Goal: Task Accomplishment & Management: Complete application form

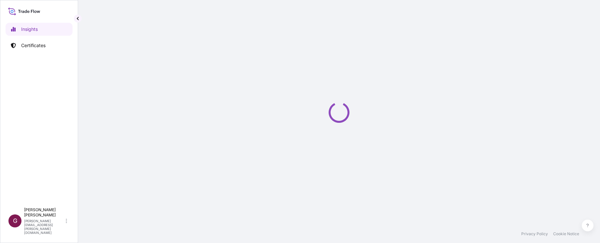
select select "2025"
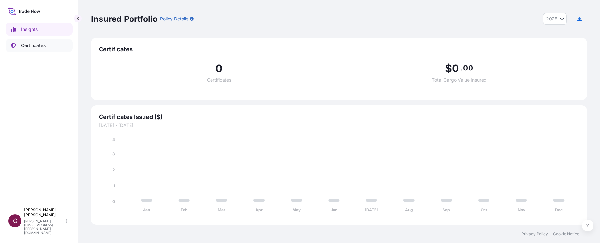
click at [26, 43] on p "Certificates" at bounding box center [33, 45] width 24 height 7
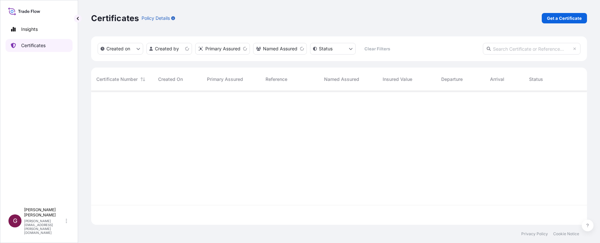
scroll to position [133, 491]
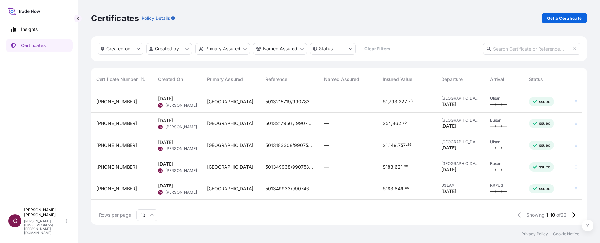
click at [120, 101] on span "[PHONE_NUMBER]" at bounding box center [116, 102] width 41 height 7
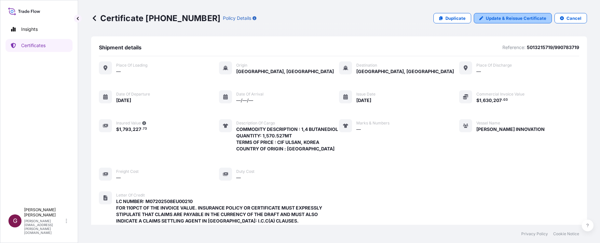
click at [516, 22] on link "Update & Reissue Certificate" at bounding box center [512, 18] width 78 height 10
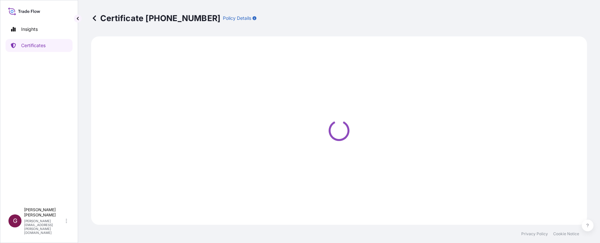
select select "Sea"
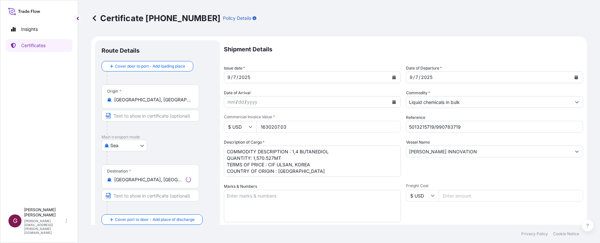
select select "32020"
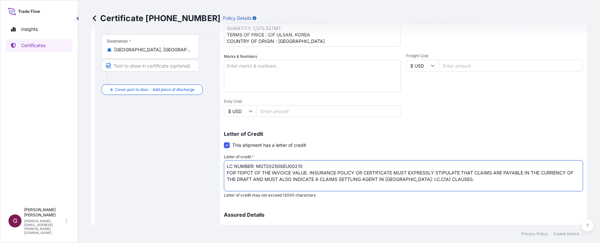
drag, startPoint x: 472, startPoint y: 173, endPoint x: 487, endPoint y: 175, distance: 15.0
click at [475, 173] on textarea "LC NUMBER: M07202508EU00210 FOR 110PCT OF THE INVOICE VALUE. INSURANCE POLICY O…" at bounding box center [403, 175] width 359 height 31
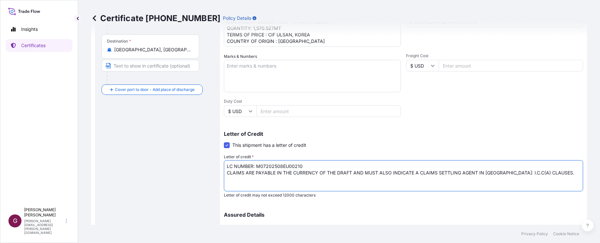
click at [354, 172] on textarea "LC NUMBER: M07202508EU00210 FOR 110PCT OF THE INVOICE VALUE. INSURANCE POLICY O…" at bounding box center [403, 175] width 359 height 31
click at [438, 175] on textarea "LC NUMBER: M07202508EU00210 FOR 110PCT OF THE INVOICE VALUE. INSURANCE POLICY O…" at bounding box center [403, 175] width 359 height 31
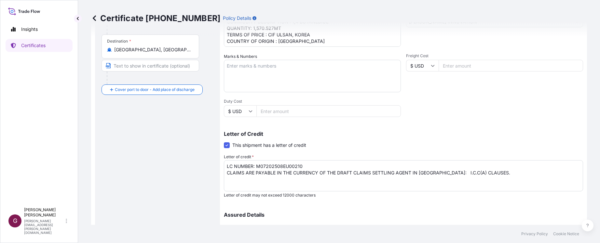
click at [480, 187] on textarea "LC NUMBER: M07202508EU00210 FOR 110PCT OF THE INVOICE VALUE. INSURANCE POLICY O…" at bounding box center [403, 175] width 359 height 31
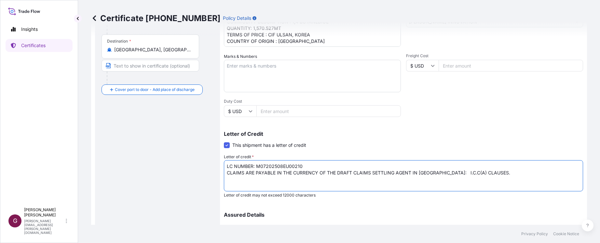
click at [435, 172] on textarea "LC NUMBER: M07202508EU00210 FOR 110PCT OF THE INVOICE VALUE. INSURANCE POLICY O…" at bounding box center [403, 175] width 359 height 31
paste textarea "Hyopsung Surveyors & Adjusters Corporation c/o Room no. [STREET_ADDRESS][PERSON…"
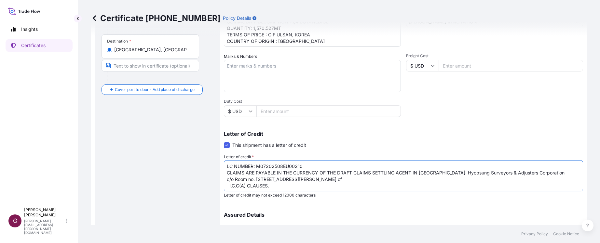
click at [433, 181] on textarea "LC NUMBER: M07202508EU00210 FOR 110PCT OF THE INVOICE VALUE. INSURANCE POLICY O…" at bounding box center [403, 175] width 359 height 31
click at [434, 174] on textarea "LC NUMBER: M07202508EU00210 FOR 110PCT OF THE INVOICE VALUE. INSURANCE POLICY O…" at bounding box center [403, 175] width 359 height 31
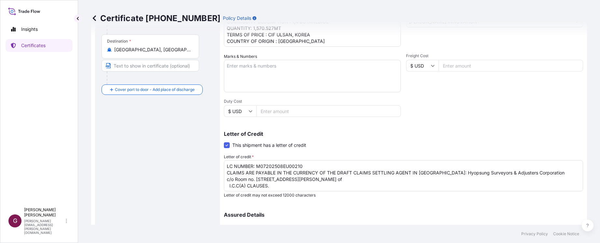
click at [30, 186] on div "Insights Certificates" at bounding box center [39, 111] width 67 height 188
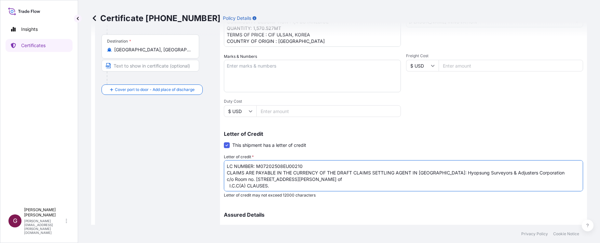
click at [492, 179] on textarea "LC NUMBER: M07202508EU00210 FOR 110PCT OF THE INVOICE VALUE. INSURANCE POLICY O…" at bounding box center [403, 175] width 359 height 31
click at [335, 179] on textarea "LC NUMBER: M07202508EU00210 FOR 110PCT OF THE INVOICE VALUE. INSURANCE POLICY O…" at bounding box center [403, 175] width 359 height 31
drag, startPoint x: 450, startPoint y: 178, endPoint x: 426, endPoint y: 179, distance: 24.1
click at [426, 179] on textarea "LC NUMBER: M07202508EU00210 FOR 110PCT OF THE INVOICE VALUE. INSURANCE POLICY O…" at bounding box center [403, 175] width 359 height 31
click at [411, 178] on textarea "LC NUMBER: M07202508EU00210 FOR 110PCT OF THE INVOICE VALUE. INSURANCE POLICY O…" at bounding box center [403, 175] width 359 height 31
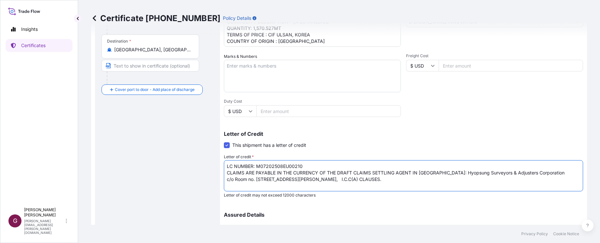
paste textarea "Republic of"
click at [452, 179] on textarea "LC NUMBER: M07202508EU00210 FOR 110PCT OF THE INVOICE VALUE. INSURANCE POLICY O…" at bounding box center [403, 175] width 359 height 31
click at [512, 184] on textarea "LC NUMBER: M07202508EU00210 FOR 110PCT OF THE INVOICE VALUE. INSURANCE POLICY O…" at bounding box center [403, 175] width 359 height 31
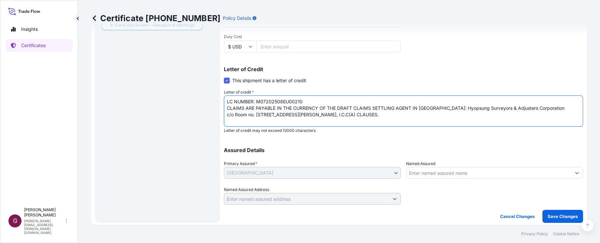
scroll to position [197, 0]
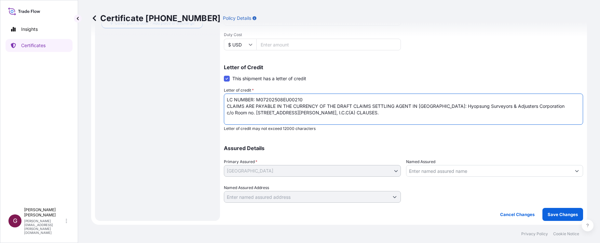
type textarea "LC NUMBER: M07202508EU00210 CLAIMS ARE PAYABLE IN THE CURRENCY OF THE DRAFT CLA…"
click at [560, 213] on p "Save Changes" at bounding box center [562, 214] width 30 height 7
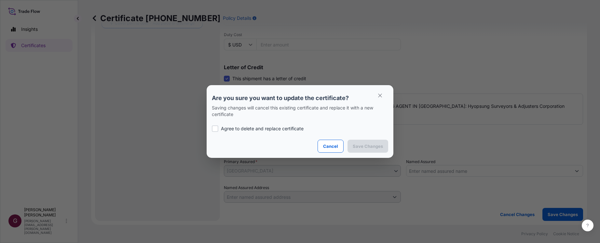
click at [210, 129] on section "Are you sure you want to update the certificate? Saving changes will cancel thi…" at bounding box center [299, 121] width 187 height 73
click at [215, 128] on div at bounding box center [215, 128] width 7 height 7
checkbox input "true"
click at [370, 145] on p "Save Changes" at bounding box center [367, 146] width 30 height 7
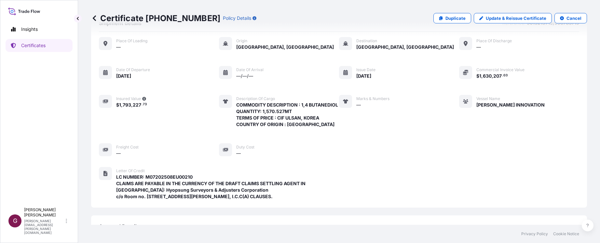
scroll to position [163, 0]
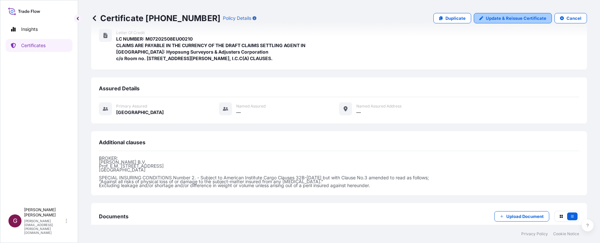
click at [511, 18] on p "Update & Reissue Certificate" at bounding box center [515, 18] width 60 height 7
select select "Sea"
select select "32020"
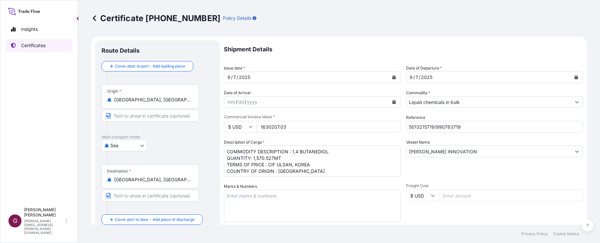
click at [42, 45] on p "Certificates" at bounding box center [33, 45] width 24 height 7
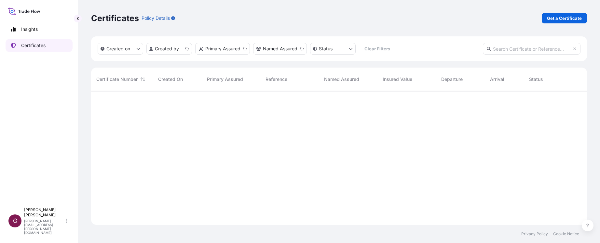
scroll to position [133, 491]
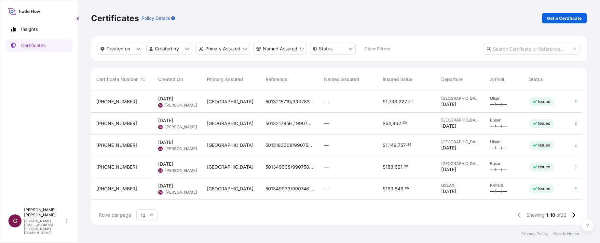
click at [540, 103] on p "Issued" at bounding box center [544, 101] width 12 height 5
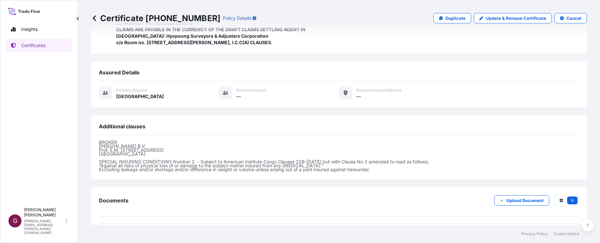
scroll to position [221, 0]
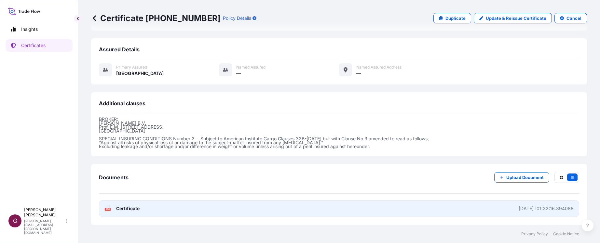
click at [290, 205] on link "PDF Certificate [DATE]T01:22:16.394088" at bounding box center [339, 208] width 480 height 17
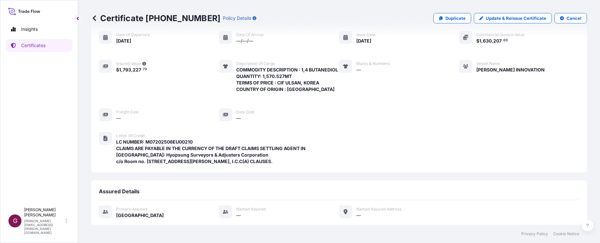
scroll to position [59, 0]
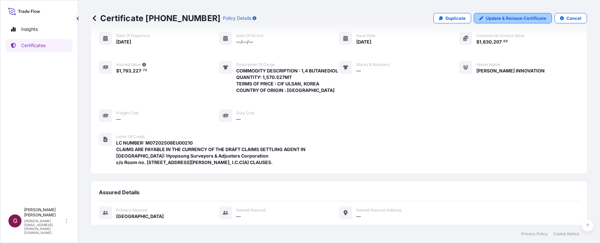
click at [513, 14] on link "Update & Reissue Certificate" at bounding box center [512, 18] width 78 height 10
select select "Sea"
select select "32020"
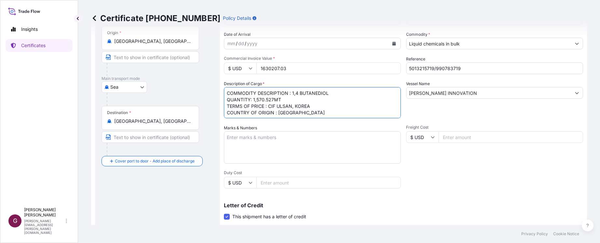
click at [298, 93] on textarea "COMMODITY DESCRIPTION : 1,4 BUTANEDIOL QUANTITY: 1,570.527MT TERMS OF PRICE : C…" at bounding box center [312, 102] width 177 height 31
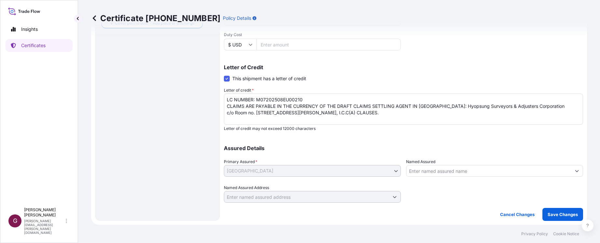
type textarea "COMMODITY DESCRIPTION : 1,4 BUTANEDIOL QUANTITY: 1,570.527MT TERMS OF PRICE : C…"
click at [561, 215] on p "Save Changes" at bounding box center [562, 214] width 30 height 7
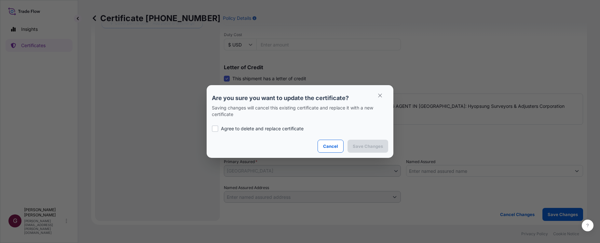
click at [217, 127] on div at bounding box center [215, 128] width 7 height 7
checkbox input "true"
click at [377, 149] on p "Save Changes" at bounding box center [367, 146] width 30 height 7
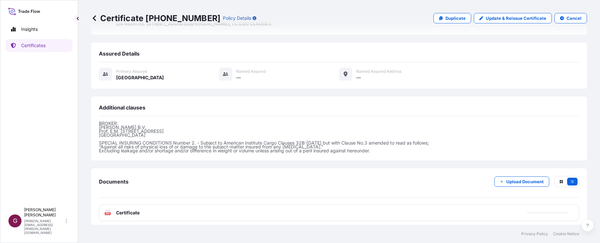
scroll to position [228, 0]
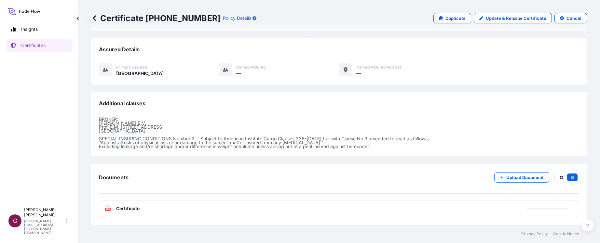
click at [329, 209] on div "PDF Certificate" at bounding box center [339, 208] width 480 height 17
click at [327, 209] on link "PDF Certificate [DATE]T01:25:55.914780" at bounding box center [339, 208] width 480 height 17
